Goal: Information Seeking & Learning: Learn about a topic

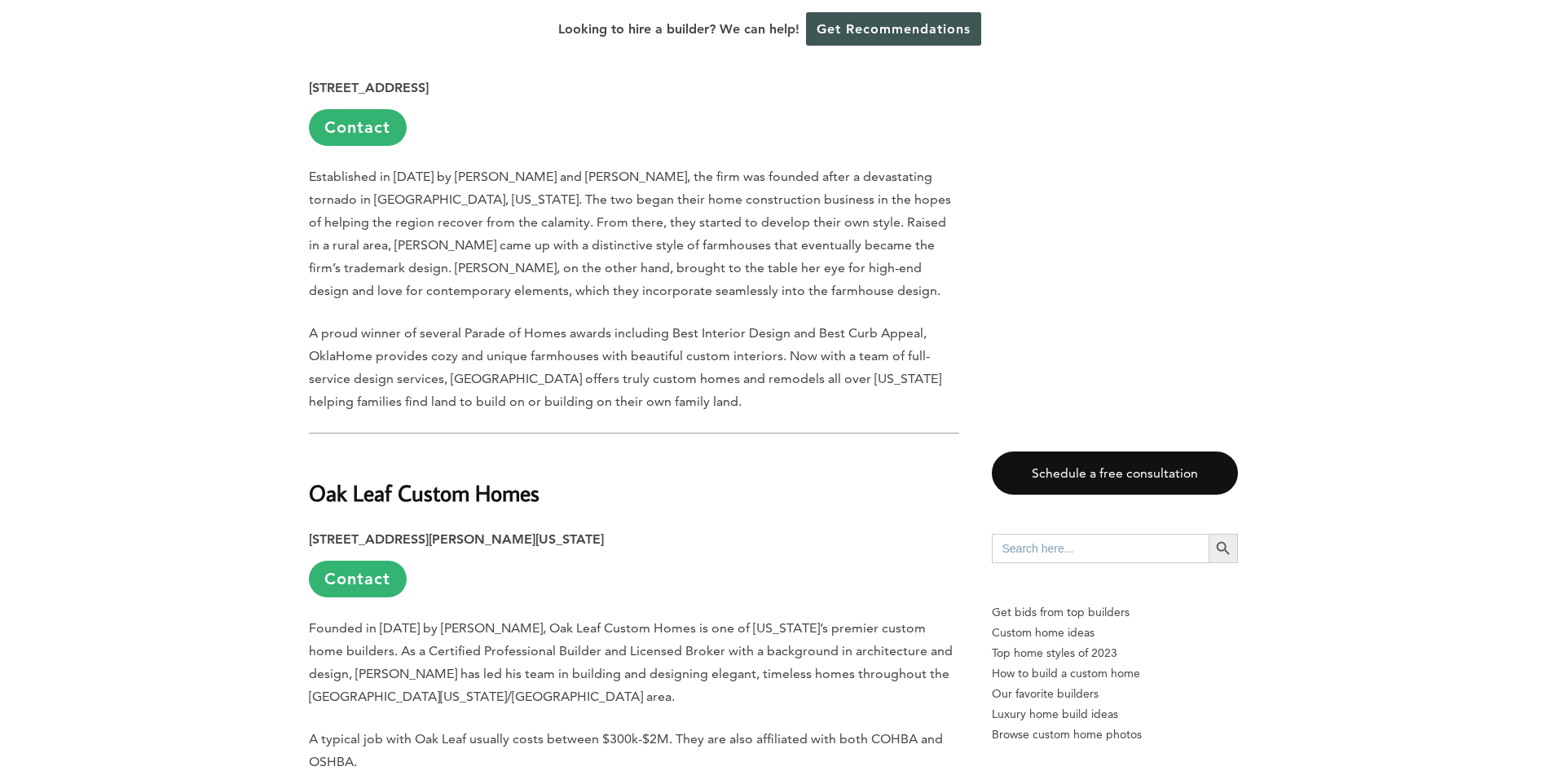
scroll to position [1607, 0]
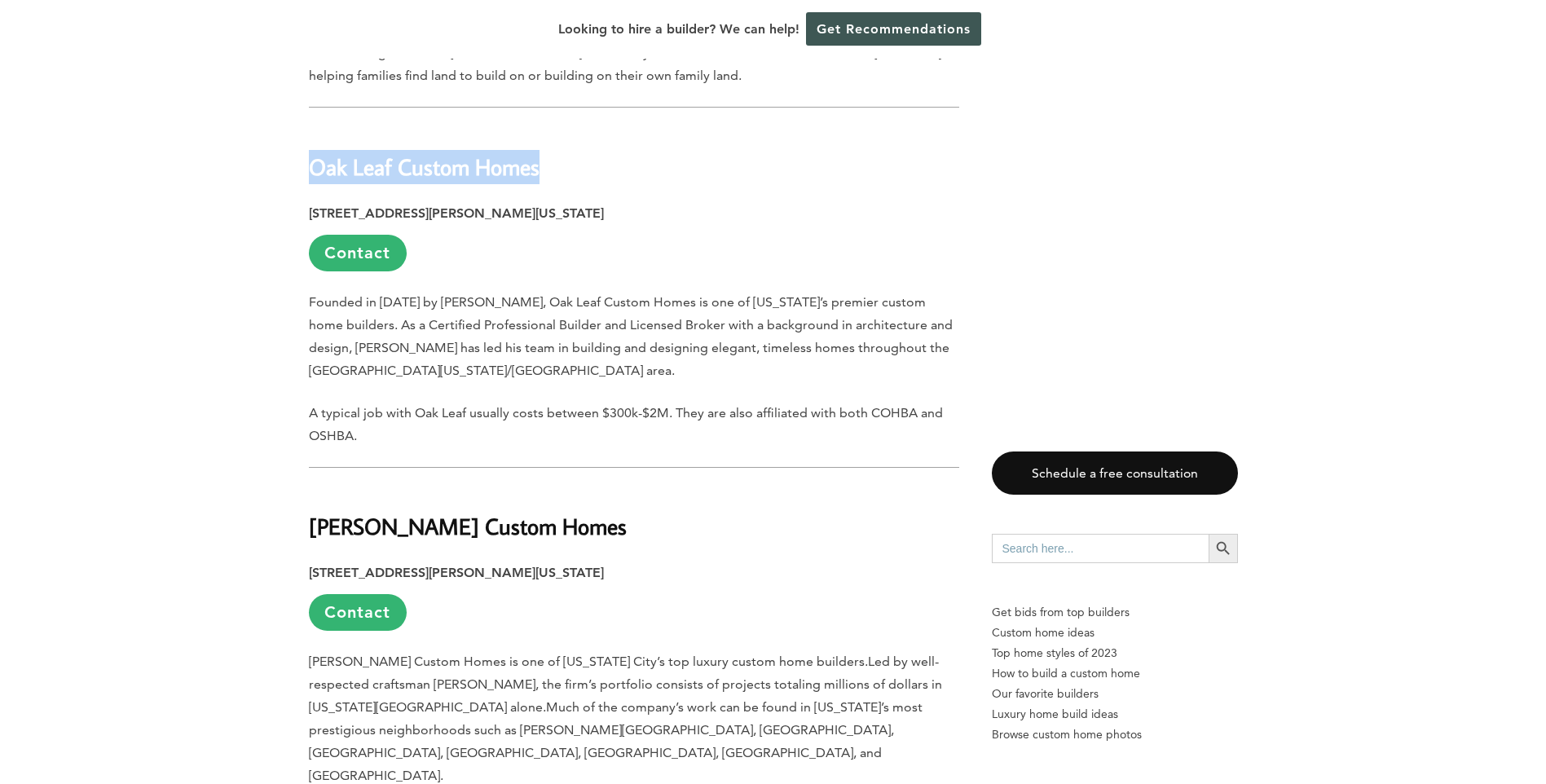
drag, startPoint x: 546, startPoint y: 177, endPoint x: 313, endPoint y: 158, distance: 233.8
click at [313, 158] on h2 "Oak Leaf Custom Homes" at bounding box center [634, 155] width 650 height 56
copy h2 "Oak Leaf Custom Homes"
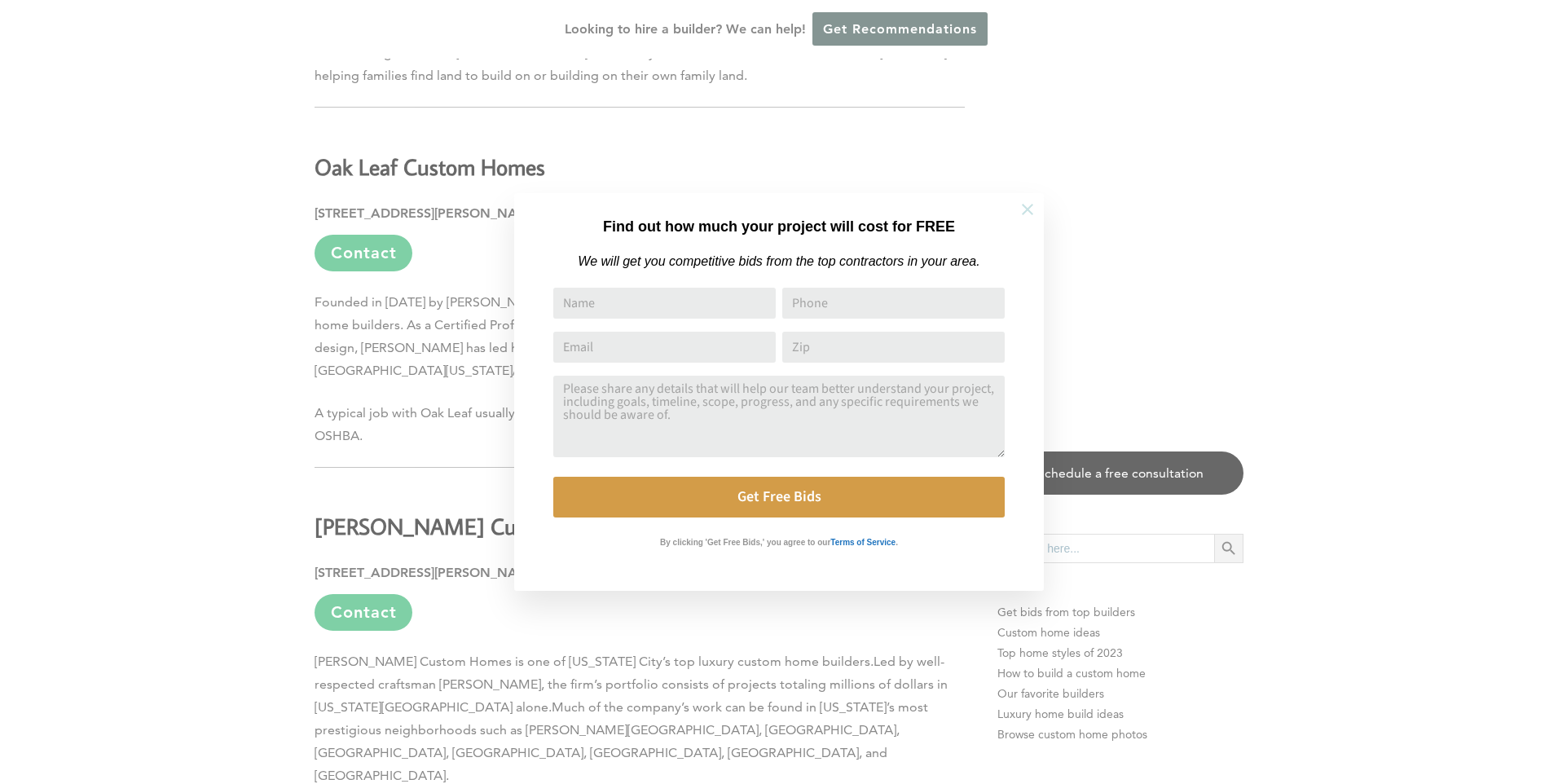
click at [1028, 212] on icon at bounding box center [1027, 209] width 18 height 18
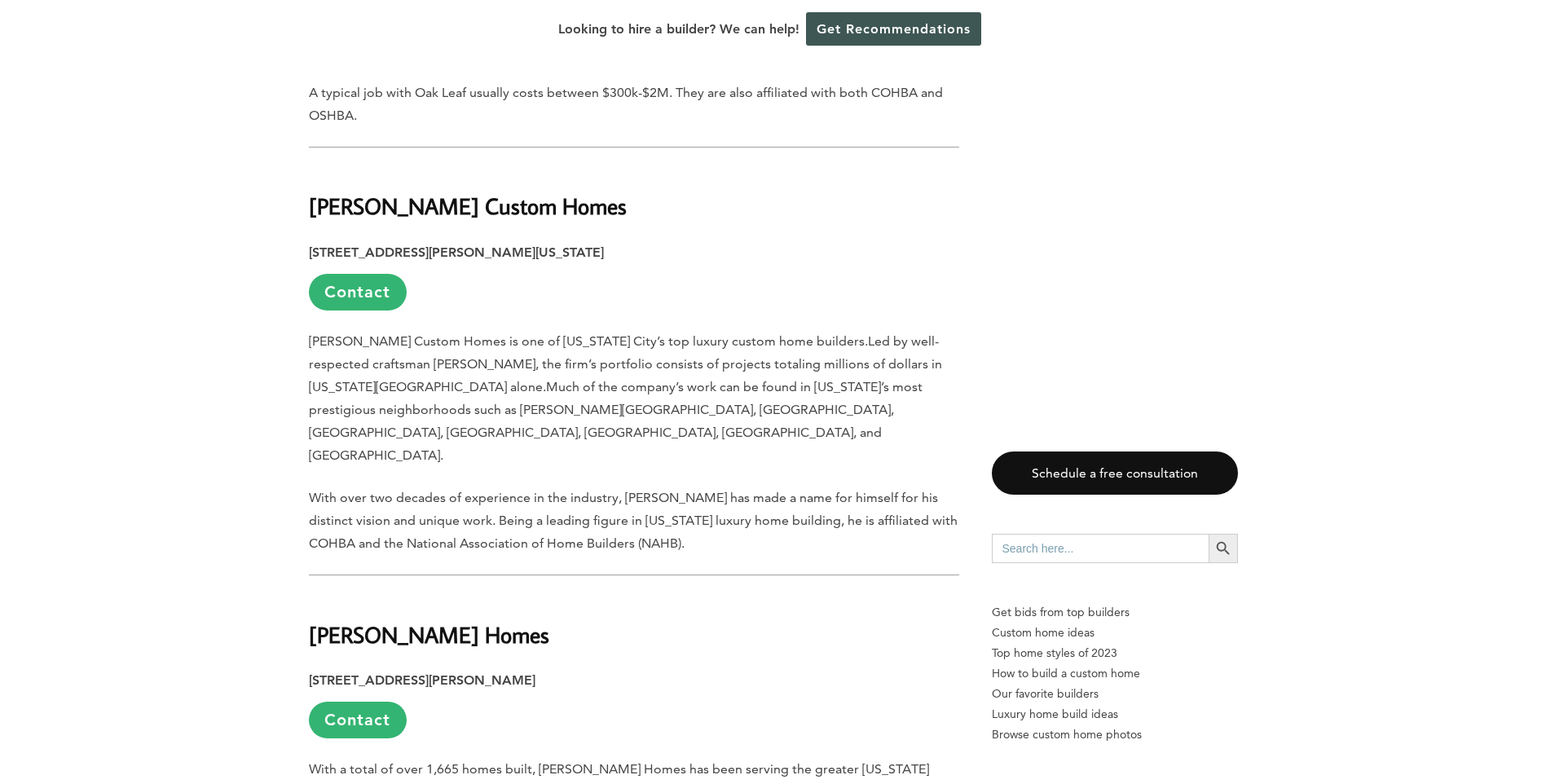
scroll to position [1933, 0]
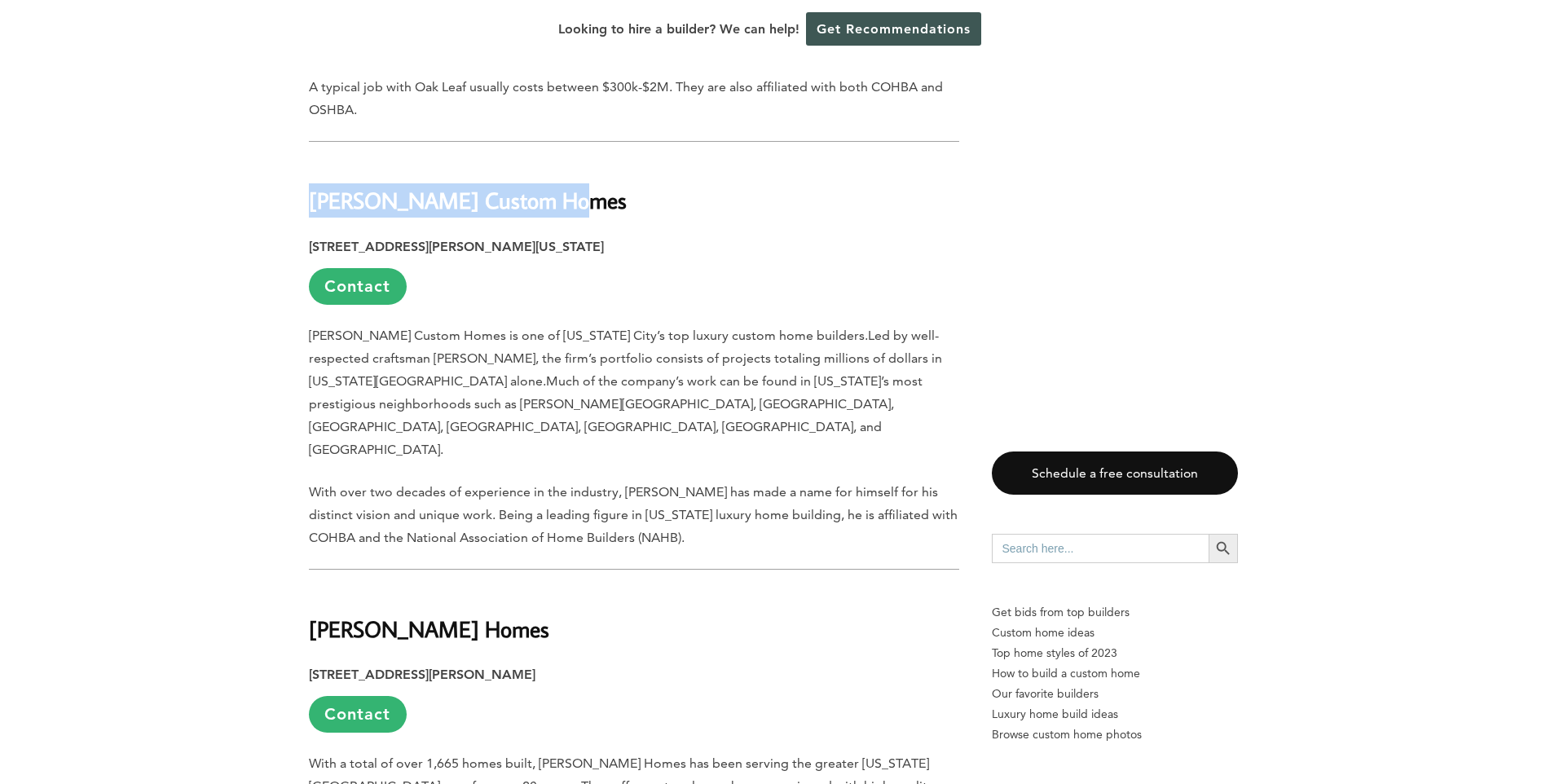
drag, startPoint x: 574, startPoint y: 210, endPoint x: 309, endPoint y: 212, distance: 265.0
click at [309, 212] on h2 "[PERSON_NAME] Custom Homes" at bounding box center [634, 189] width 650 height 56
copy h2 "[PERSON_NAME] Custom Homes"
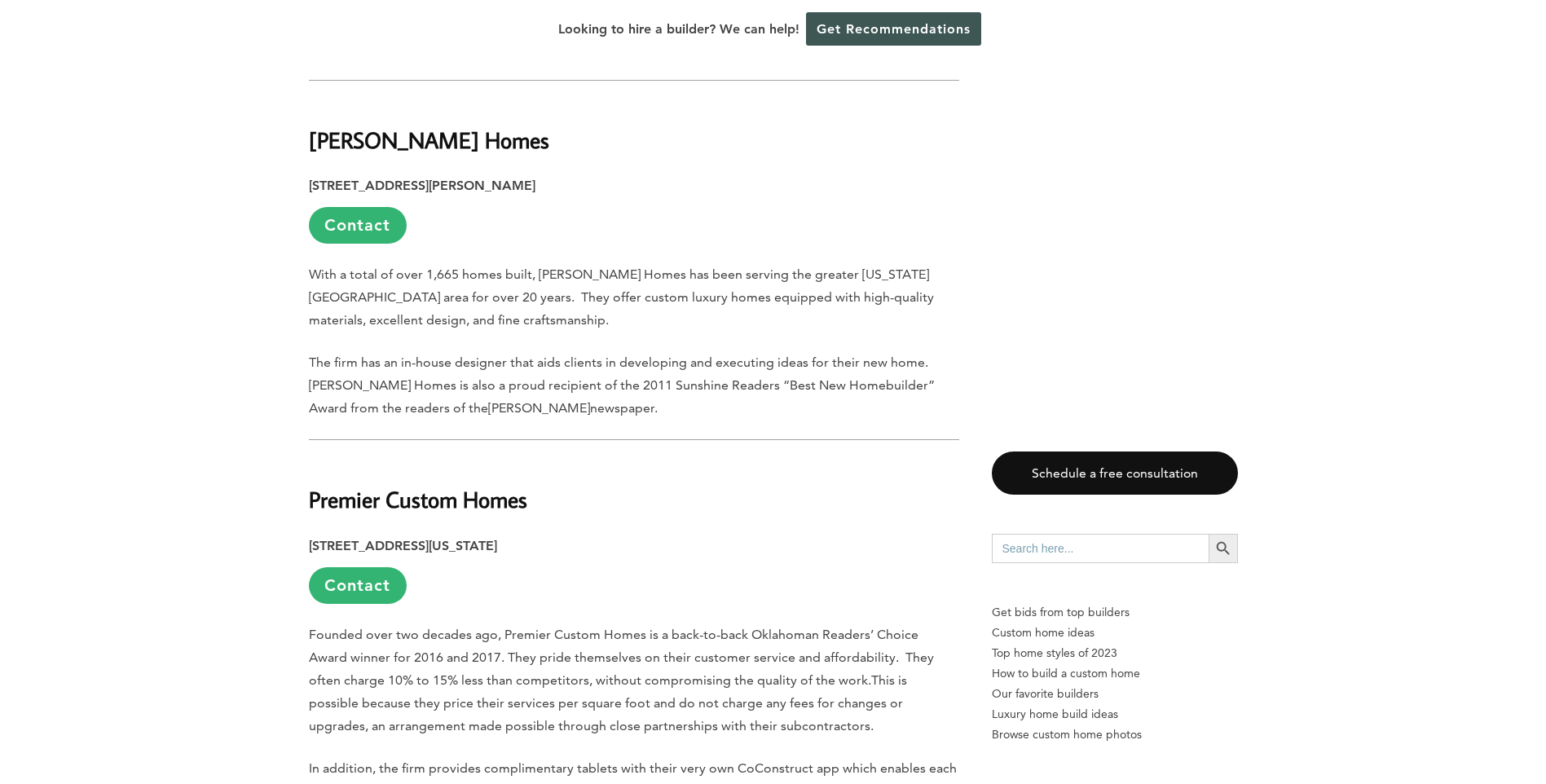
scroll to position [2666, 0]
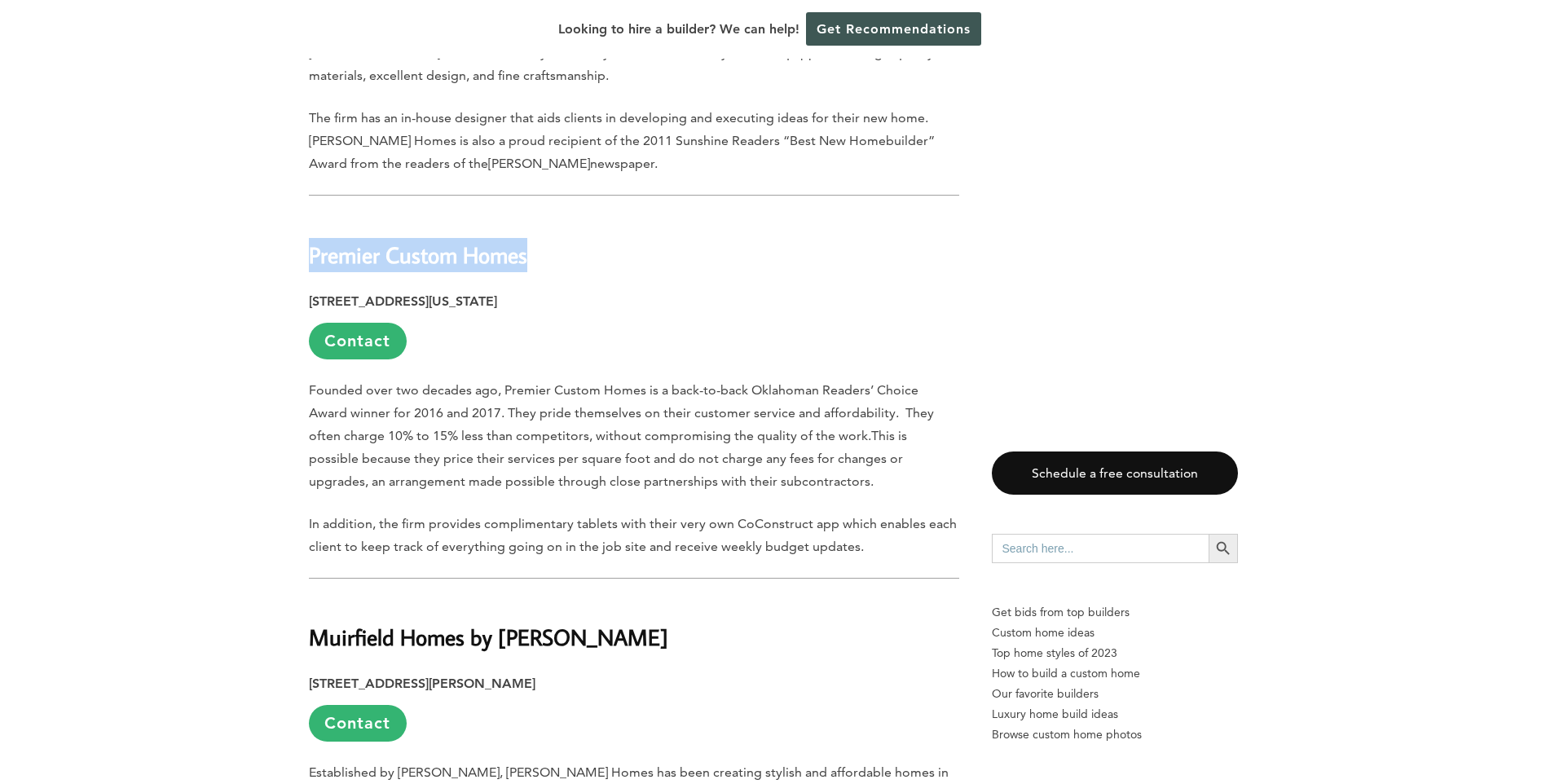
drag, startPoint x: 537, startPoint y: 216, endPoint x: 313, endPoint y: 216, distance: 224.0
click at [313, 216] on h2 "Premier Custom Homes" at bounding box center [634, 243] width 650 height 56
copy b "Premier Custom Homes"
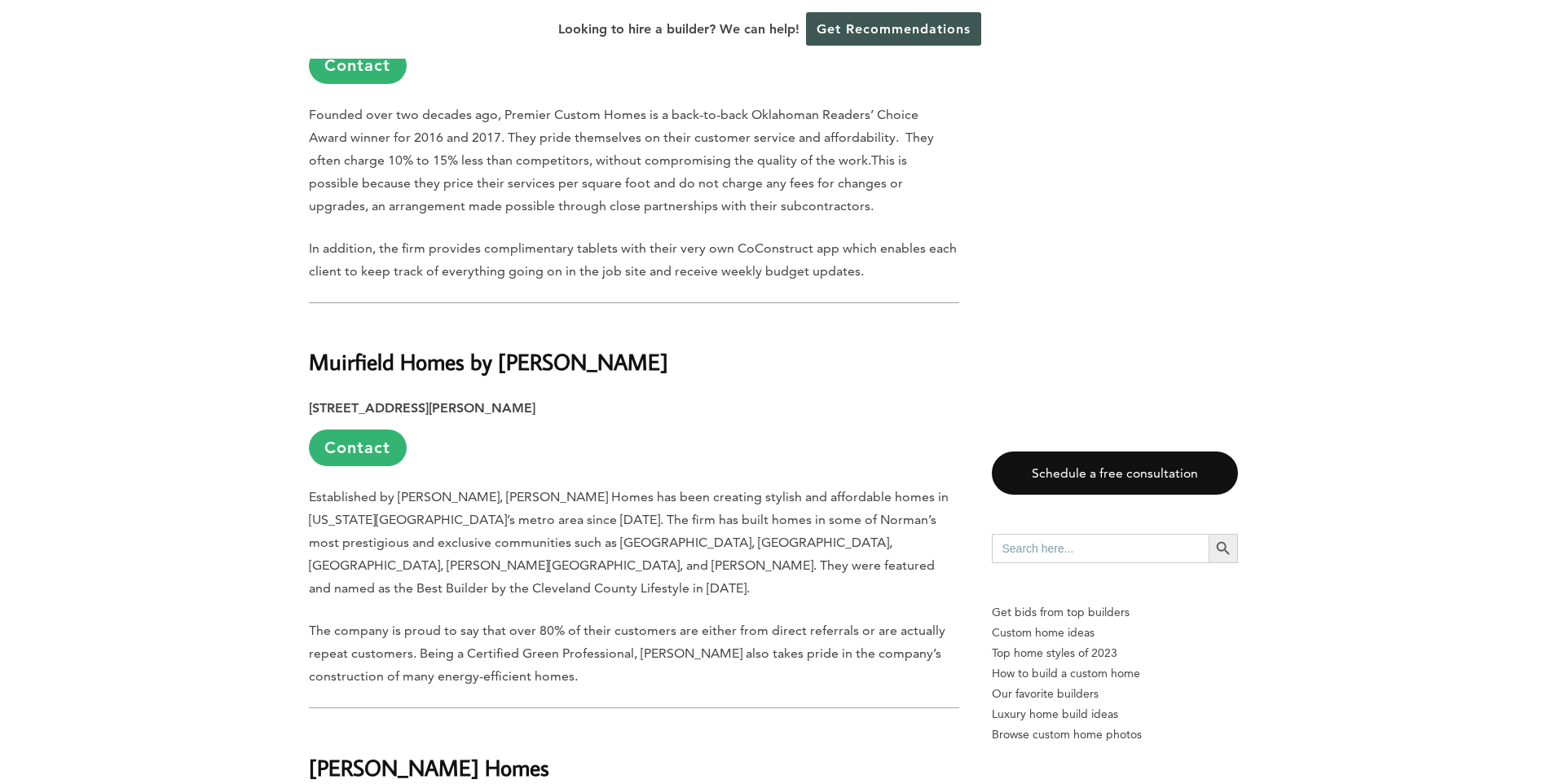
scroll to position [3155, 0]
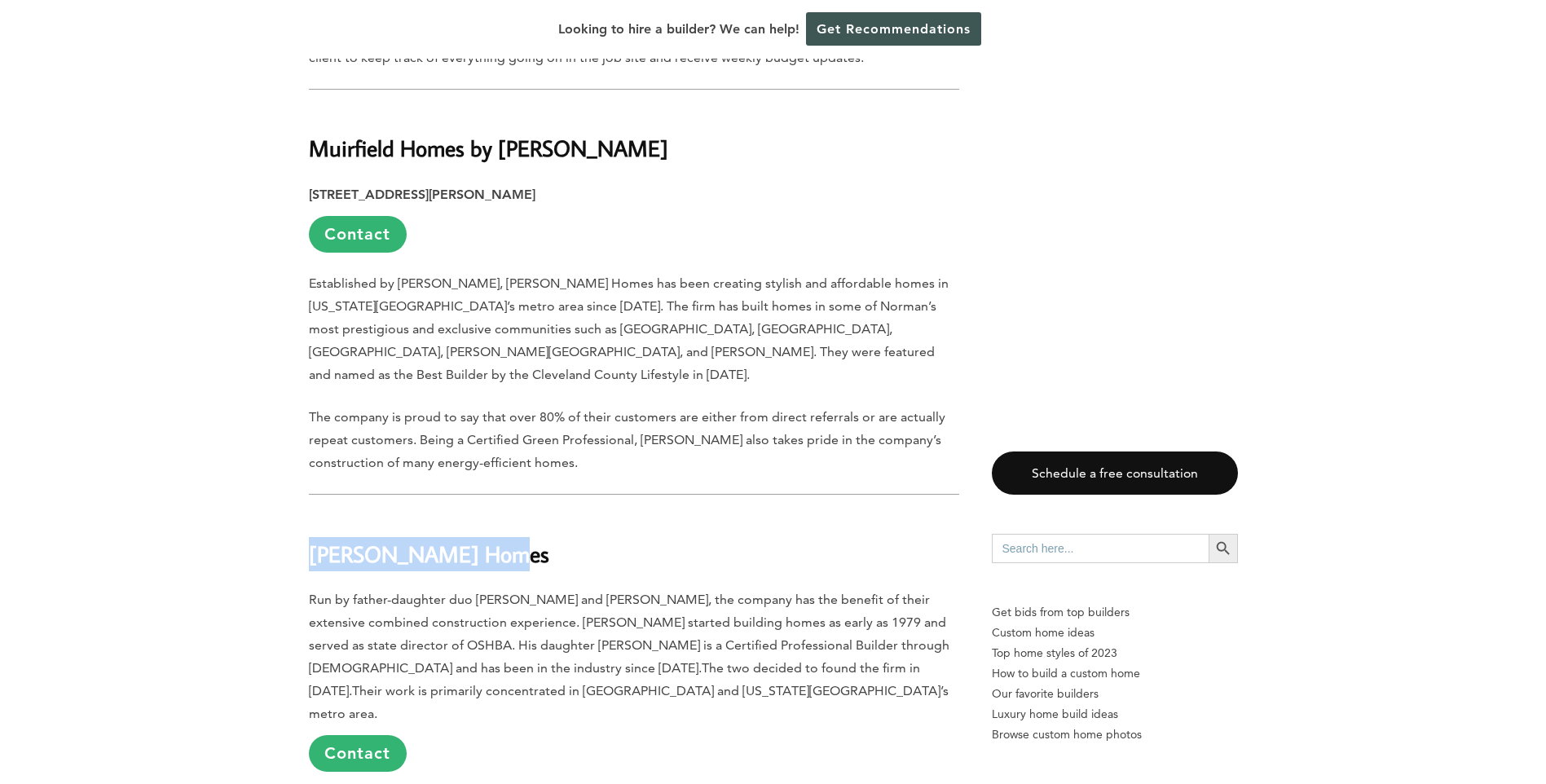
drag, startPoint x: 506, startPoint y: 501, endPoint x: 311, endPoint y: 499, distance: 195.0
click at [311, 514] on h2 "[PERSON_NAME] Homes" at bounding box center [634, 541] width 650 height 56
copy h2 "[PERSON_NAME] Homes"
